Goal: Information Seeking & Learning: Learn about a topic

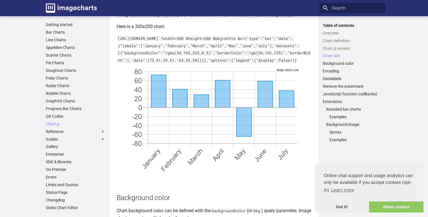
scroll to position [768, 0]
click at [338, 140] on link "Examples" at bounding box center [356, 139] width 53 height 5
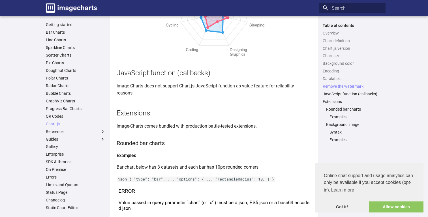
scroll to position [2605, 0]
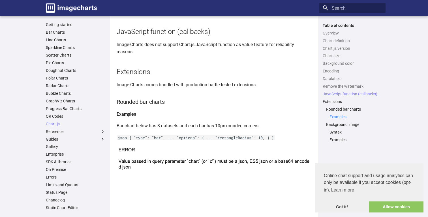
click at [340, 115] on link "Examples" at bounding box center [356, 116] width 53 height 5
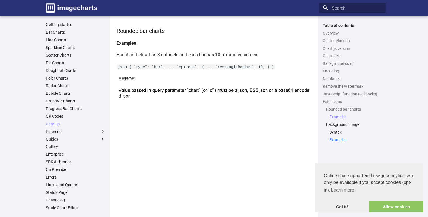
click at [342, 142] on link "Examples" at bounding box center [356, 139] width 53 height 5
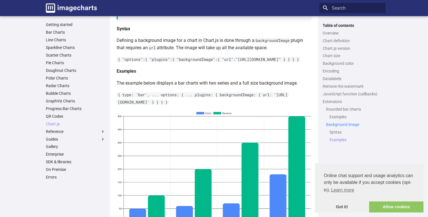
click at [332, 126] on link "Background image" at bounding box center [354, 124] width 56 height 5
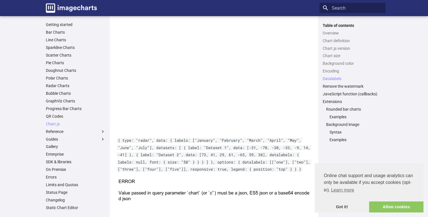
scroll to position [1940, 0]
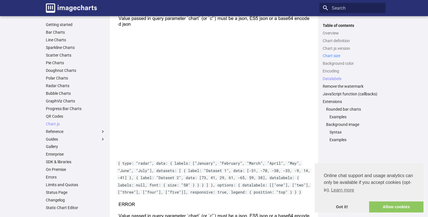
click at [331, 55] on link "Chart size" at bounding box center [352, 55] width 59 height 5
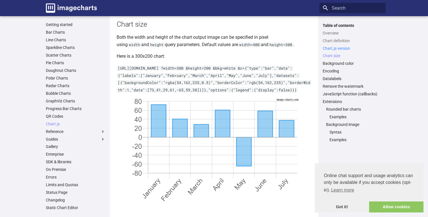
click at [332, 49] on link "Chart.js version" at bounding box center [352, 48] width 59 height 5
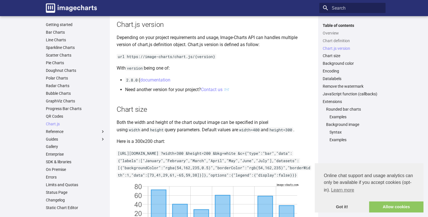
click at [331, 43] on ul "Overview Chart definition Chart.js version Chart size Background color Encoding…" at bounding box center [352, 87] width 66 height 112
click at [332, 39] on link "Chart definition" at bounding box center [352, 40] width 59 height 5
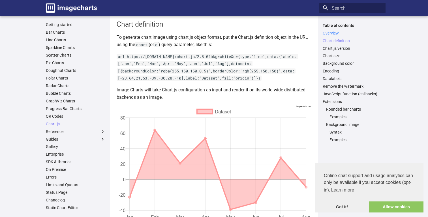
click at [332, 34] on link "Overview" at bounding box center [352, 33] width 59 height 5
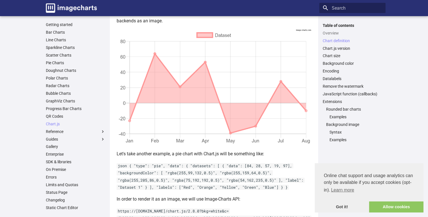
scroll to position [255, 0]
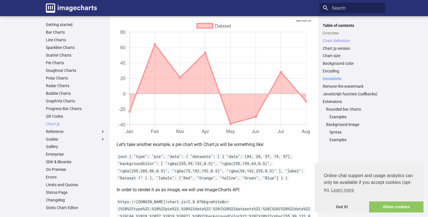
click at [336, 81] on link "Datalabels" at bounding box center [352, 78] width 59 height 5
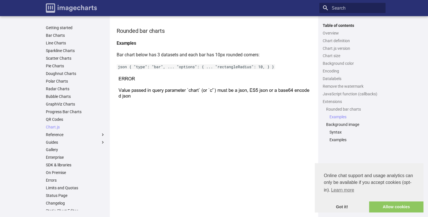
click at [68, 13] on link "Image-Charts documentation" at bounding box center [72, 8] width 56 height 14
